Goal: Complete application form

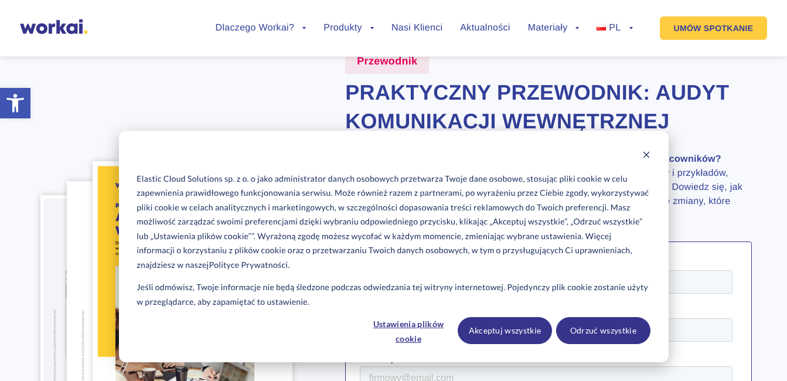
scroll to position [59, 0]
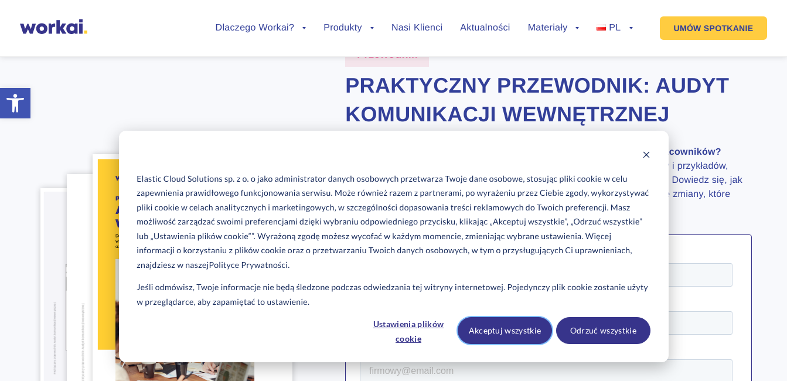
drag, startPoint x: 522, startPoint y: 327, endPoint x: 165, endPoint y: 47, distance: 453.6
click at [522, 327] on button "Akceptuj wszystkie" at bounding box center [505, 330] width 94 height 27
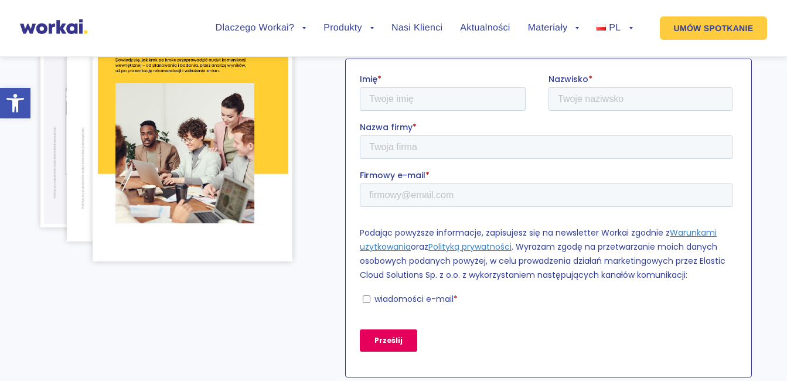
scroll to position [176, 0]
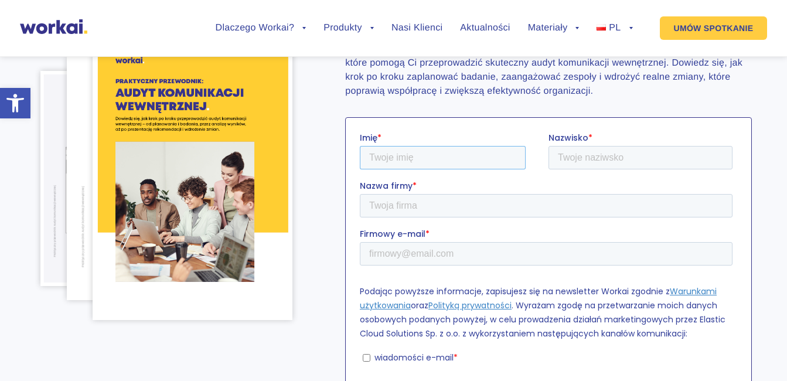
click at [417, 156] on input "Imię *" at bounding box center [443, 156] width 166 height 23
type input "Mirosław"
type input "Zawadzki"
type input "zaw_mirek0303@wp.pl"
click at [418, 202] on input "Nazwa firmy *" at bounding box center [546, 204] width 373 height 23
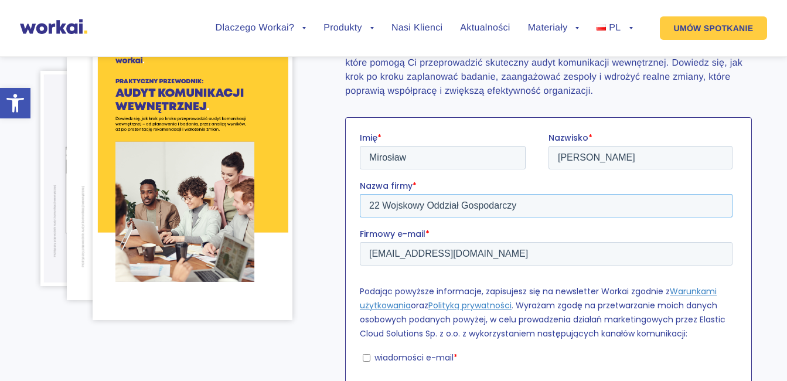
scroll to position [234, 0]
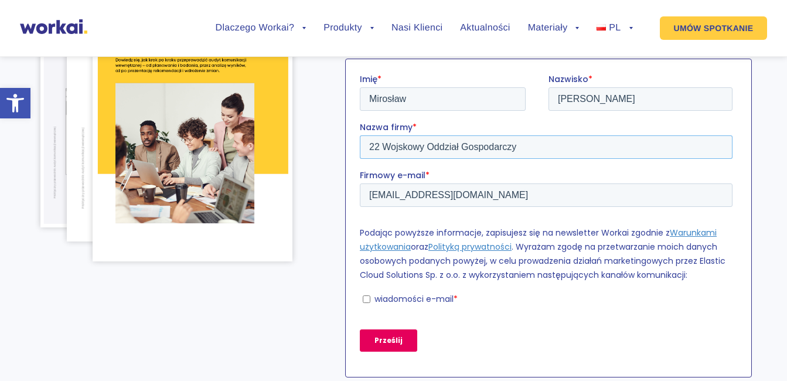
type input "22 Wojskowy Oddział Gospodarczy"
click at [367, 194] on input "zaw_mirek0303@wp.pl" at bounding box center [546, 194] width 373 height 23
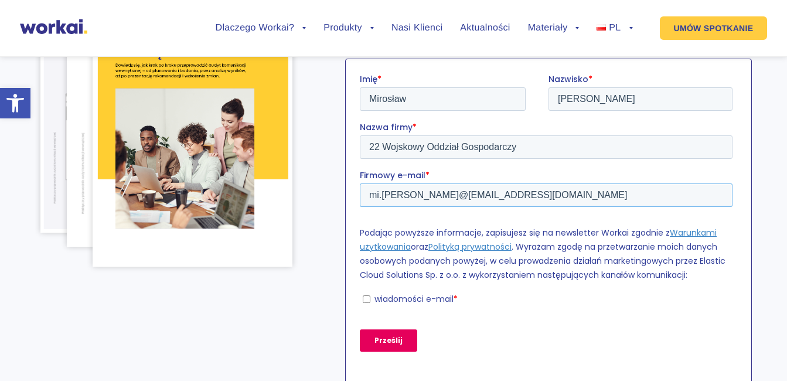
scroll to position [240, 0]
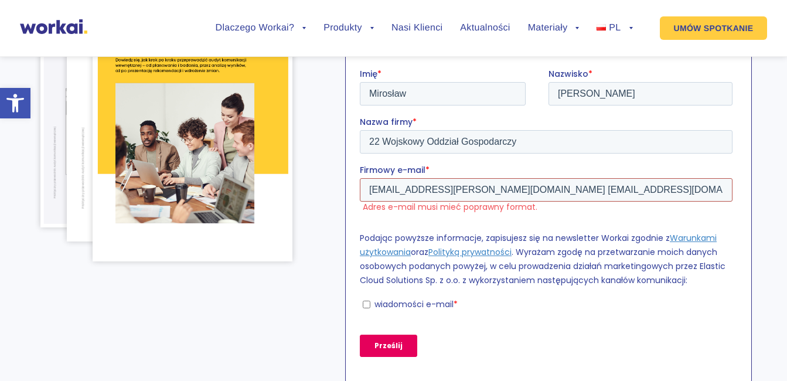
click at [579, 191] on input "mi.zawadzki@ron.mil.pl zaw_mirek0303@wp.pl" at bounding box center [546, 189] width 373 height 23
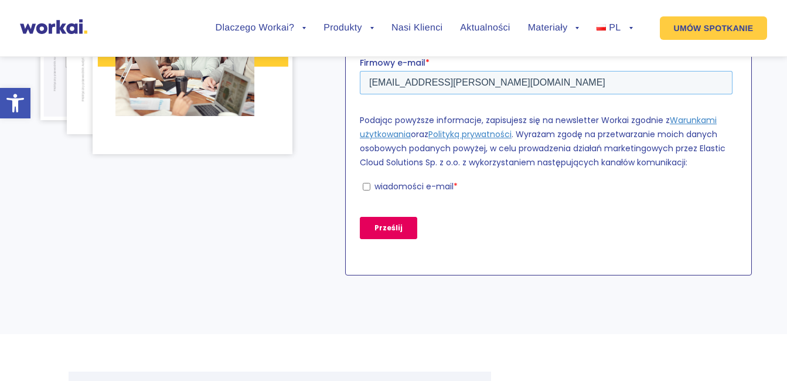
scroll to position [298, 0]
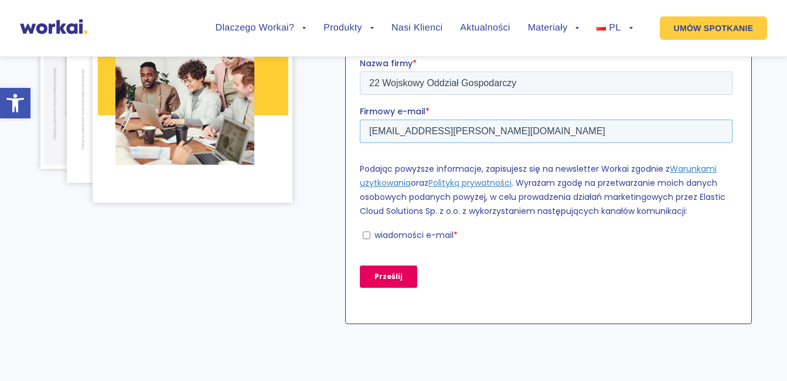
type input "mi.zawadzki@ron.mil.pl"
click at [369, 234] on input "wiadomości e-mail *" at bounding box center [367, 235] width 8 height 8
checkbox input "true"
click at [384, 273] on input "Prześlij" at bounding box center [388, 276] width 57 height 22
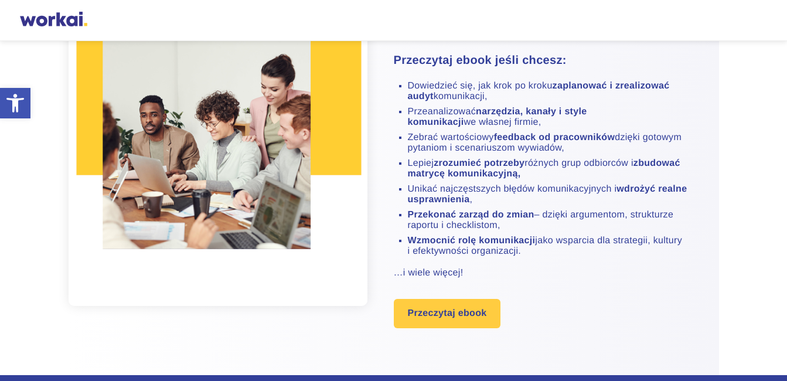
scroll to position [293, 0]
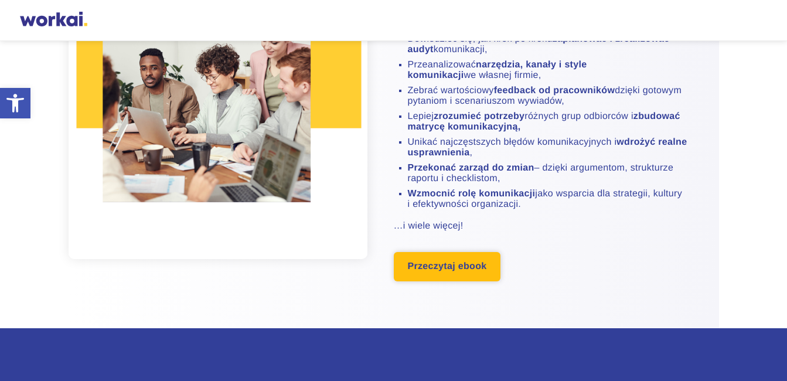
click at [434, 270] on link "Przeczytaj ebook" at bounding box center [447, 266] width 107 height 29
